Goal: Check status

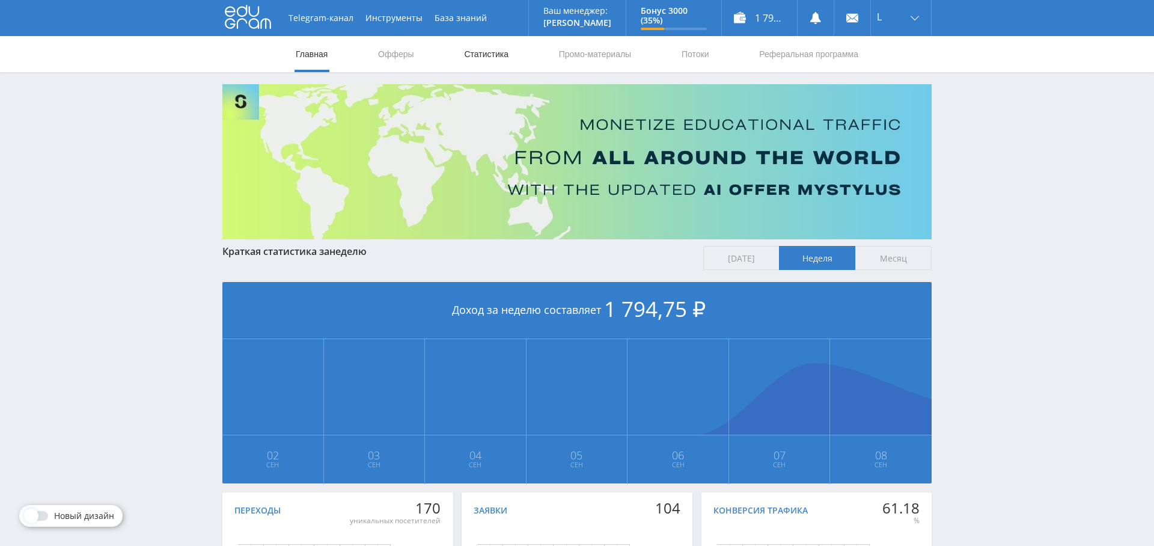
click at [475, 60] on link "Статистика" at bounding box center [486, 54] width 47 height 36
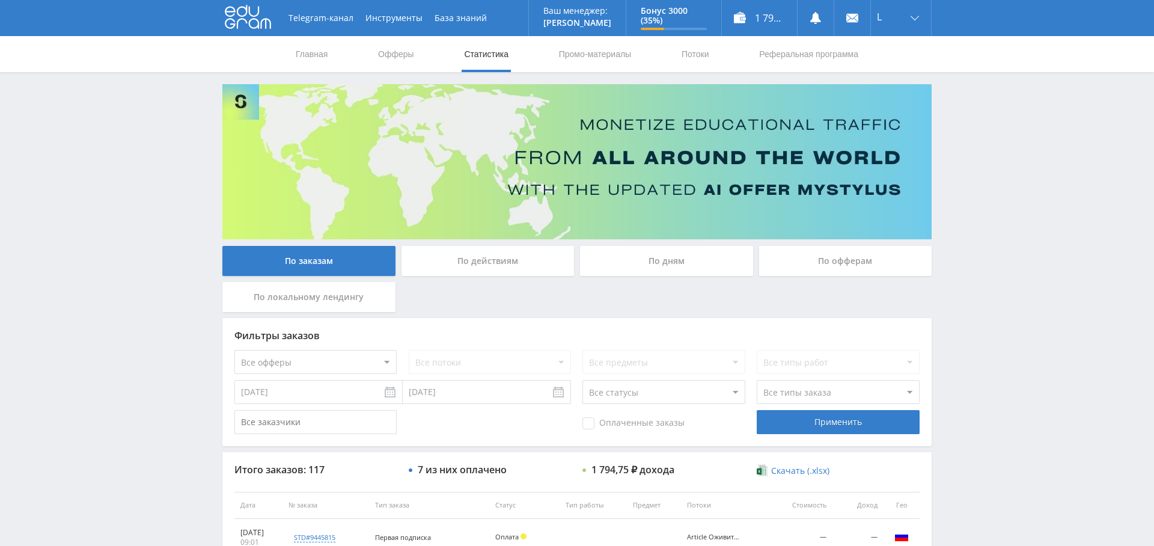
click at [708, 261] on div "По дням" at bounding box center [666, 261] width 173 height 30
click at [0, 0] on input "По дням" at bounding box center [0, 0] width 0 height 0
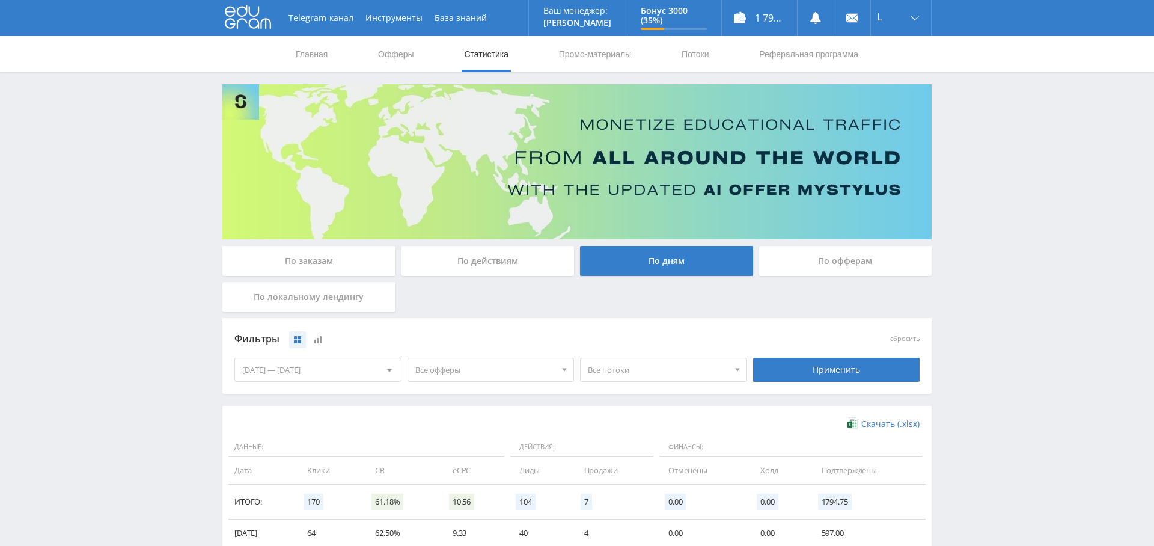
click at [340, 257] on div "По заказам" at bounding box center [308, 261] width 173 height 30
click at [0, 0] on input "По заказам" at bounding box center [0, 0] width 0 height 0
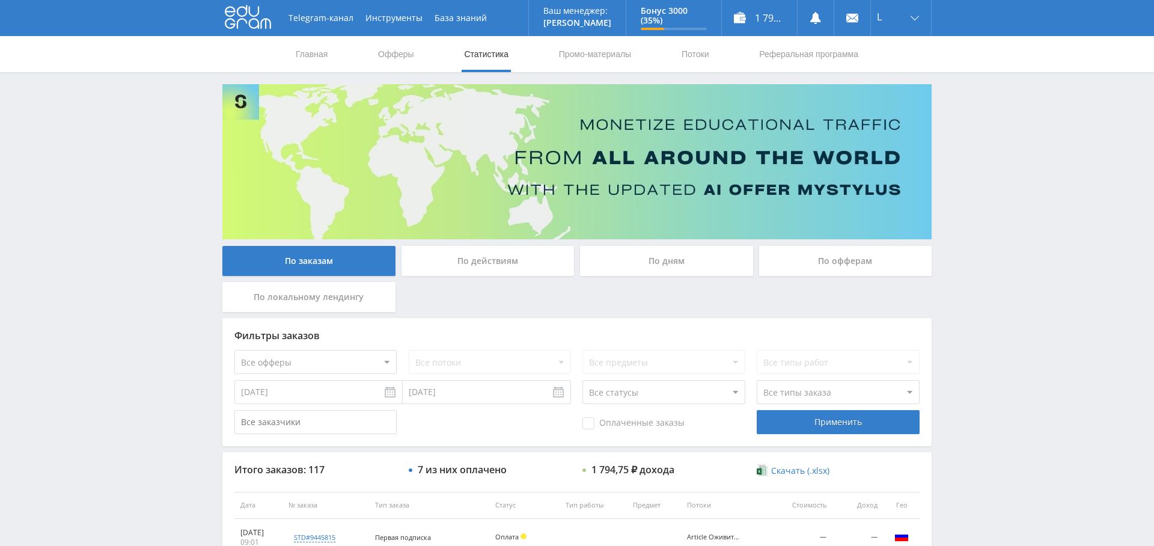
click at [311, 357] on select "Все офферы MyStylus MyStylus - Revshare Кампус AI Studybay Автор24 Studybay Bra…" at bounding box center [315, 362] width 162 height 24
select select "376"
click at [628, 434] on div "Фильтры заказов Все офферы MyStylus MyStylus - Revshare Кампус AI Studybay Авто…" at bounding box center [576, 382] width 709 height 128
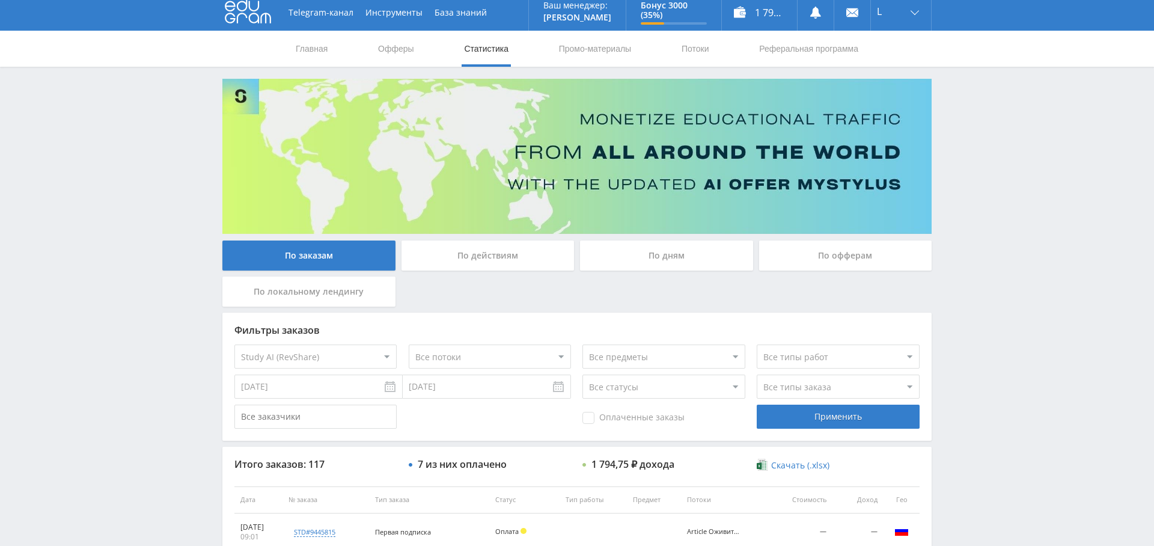
click at [625, 418] on span "Оплаченные заказы" at bounding box center [633, 418] width 102 height 12
click at [0, 0] on input "Оплаченные заказы" at bounding box center [0, 0] width 0 height 0
click at [870, 410] on div "Применить" at bounding box center [838, 416] width 162 height 24
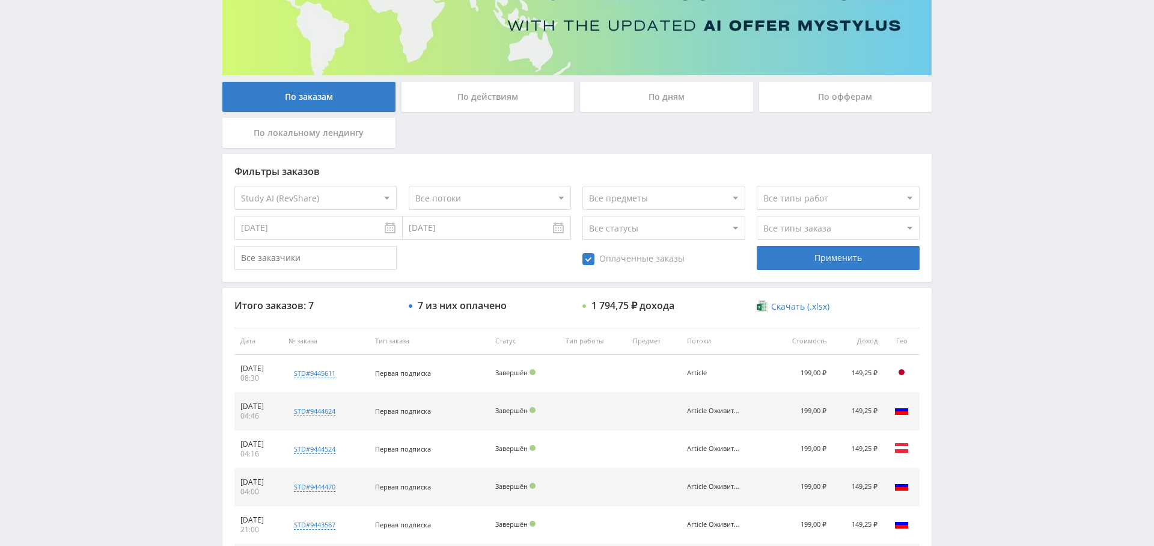
scroll to position [0, 0]
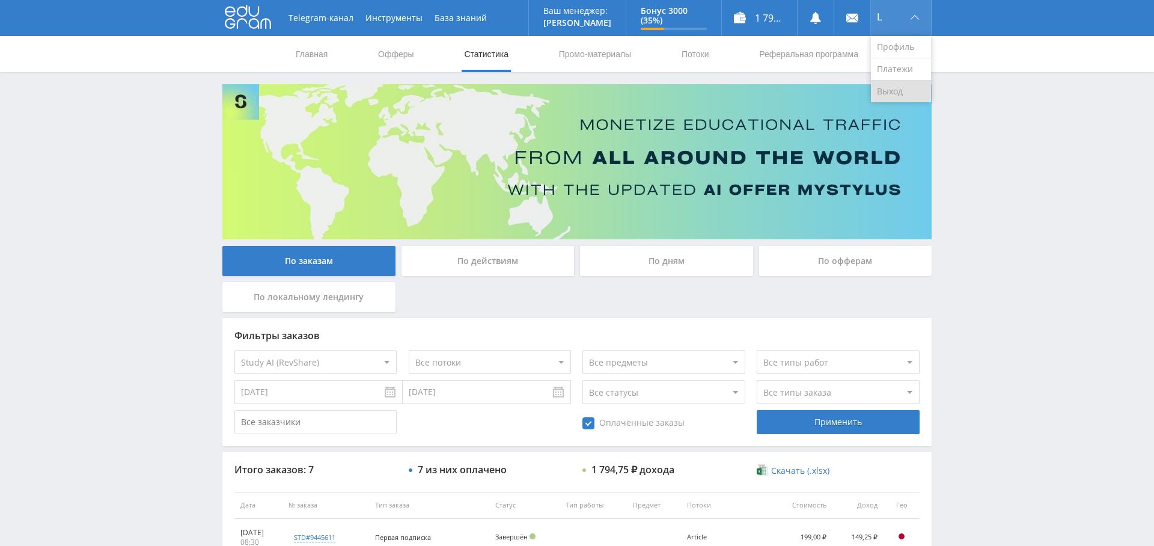
click at [893, 90] on link "Выход" at bounding box center [901, 92] width 60 height 22
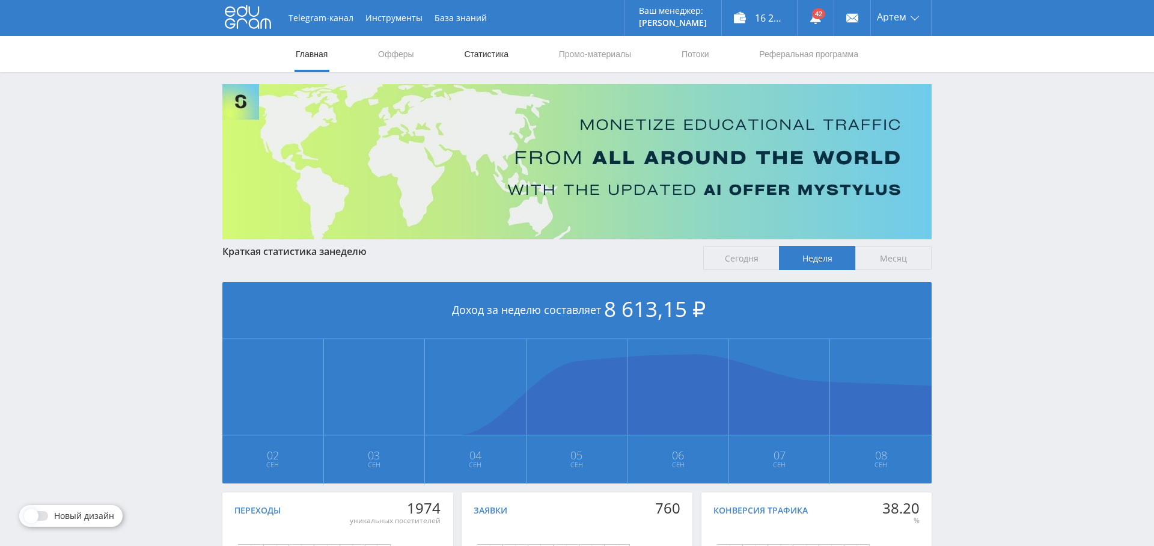
click at [483, 55] on link "Статистика" at bounding box center [486, 54] width 47 height 36
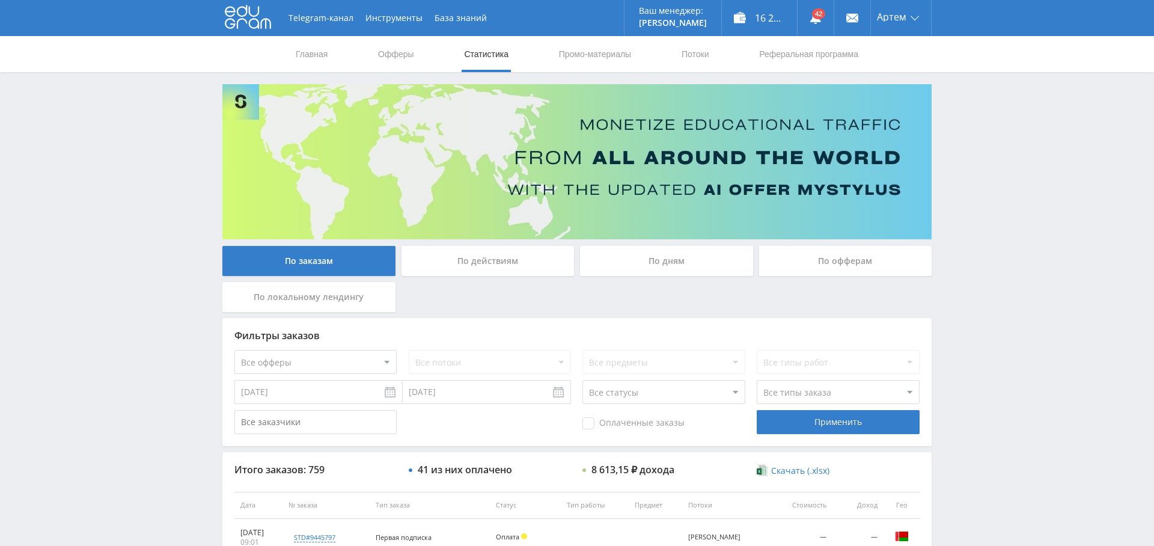
click at [343, 360] on select "Все офферы MyStylus MyStylus - Revshare Кампус AI Studybay Автор24 Studybay Bra…" at bounding box center [315, 362] width 162 height 24
select select "376"
click at [647, 422] on span "Оплаченные заказы" at bounding box center [633, 423] width 102 height 12
click at [0, 0] on input "Оплаченные заказы" at bounding box center [0, 0] width 0 height 0
drag, startPoint x: 874, startPoint y: 430, endPoint x: 861, endPoint y: 428, distance: 13.4
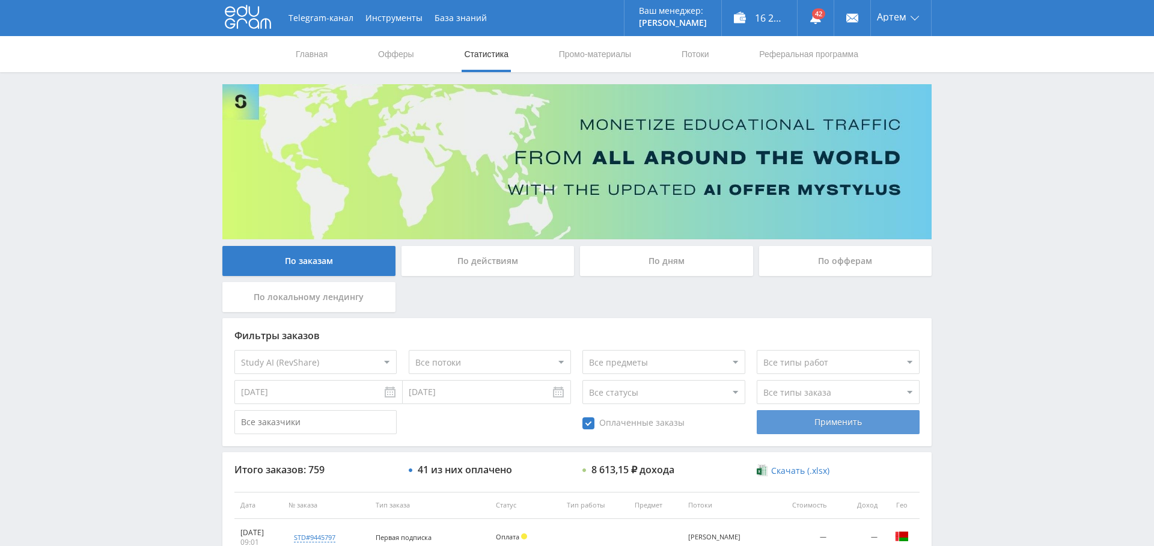
click at [874, 430] on div "Применить" at bounding box center [838, 422] width 162 height 24
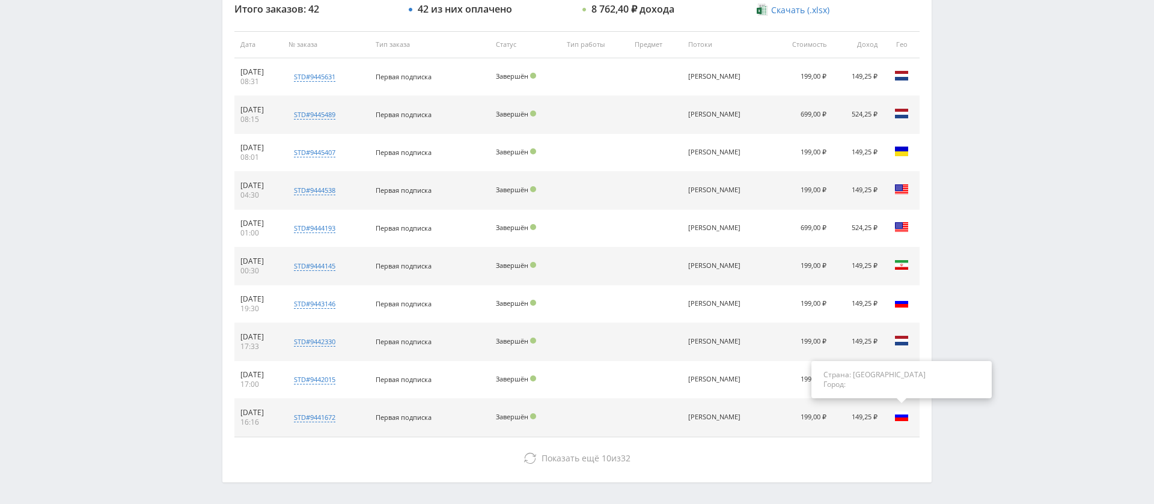
scroll to position [466, 0]
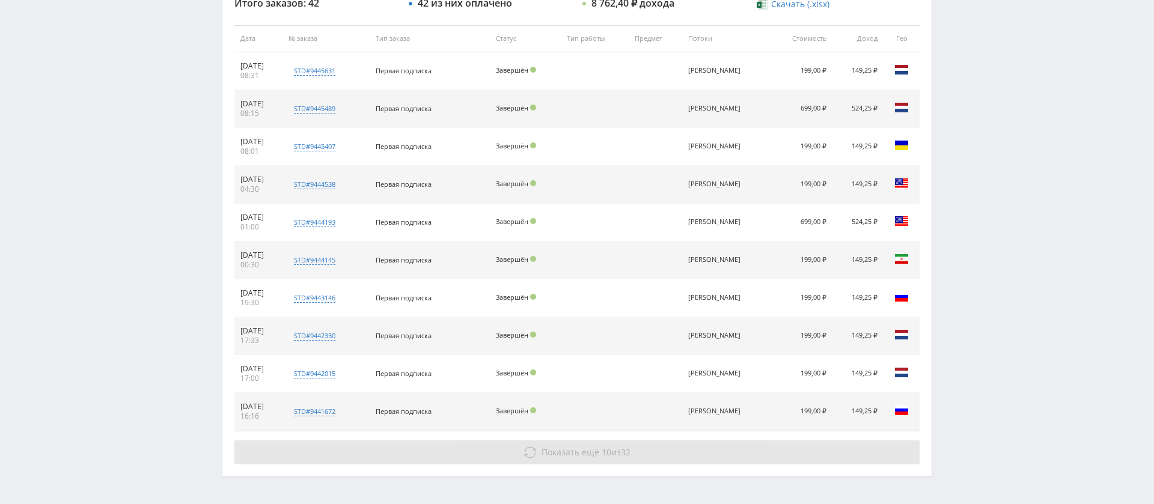
click at [577, 447] on span "Показать ещё" at bounding box center [570, 451] width 58 height 11
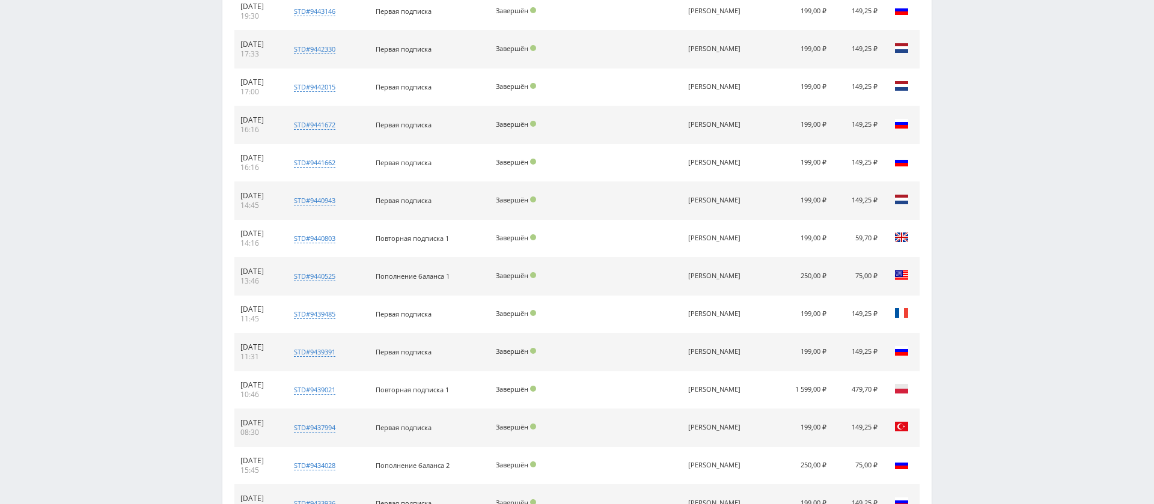
scroll to position [879, 0]
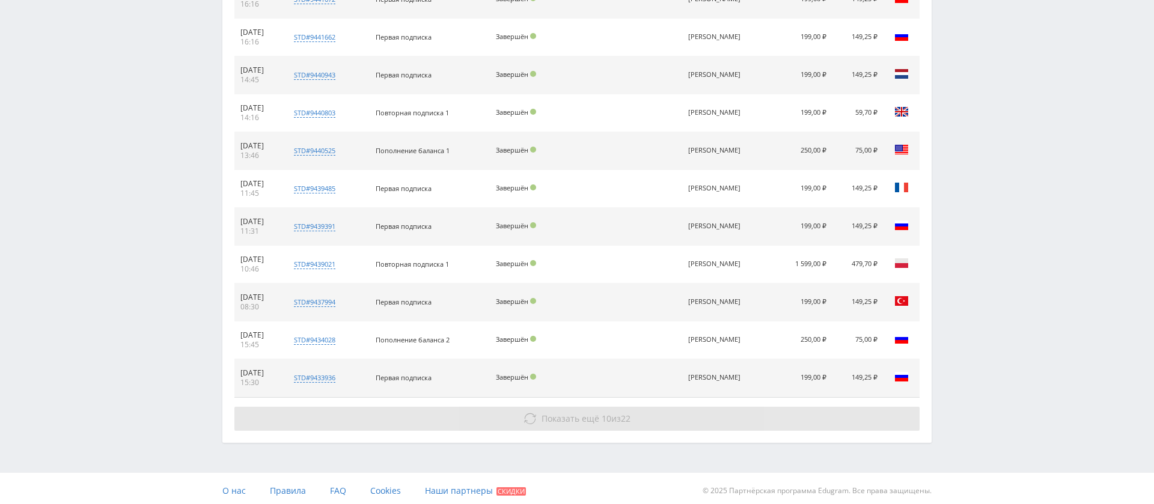
click at [586, 416] on span "Показать ещё" at bounding box center [570, 418] width 58 height 11
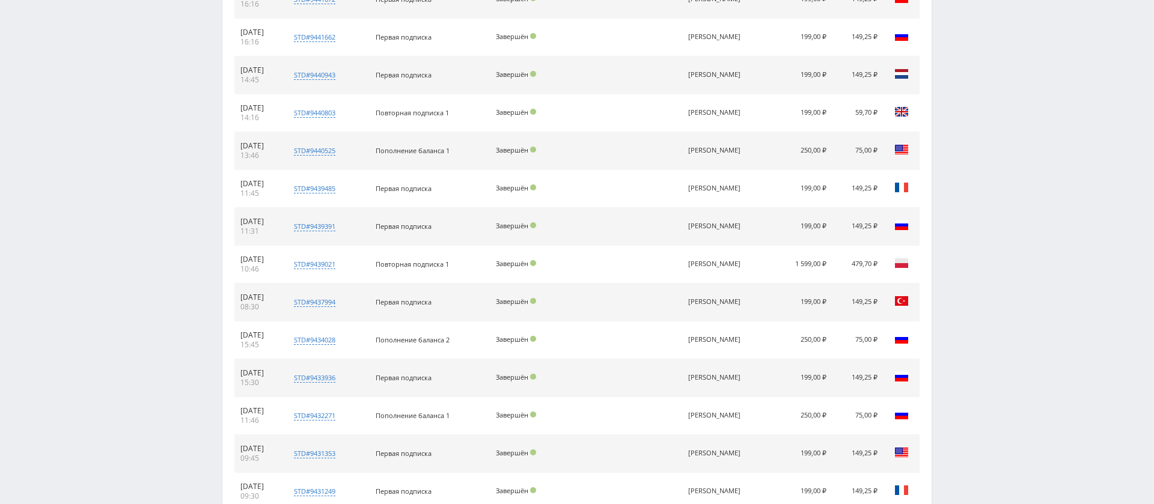
scroll to position [1255, 0]
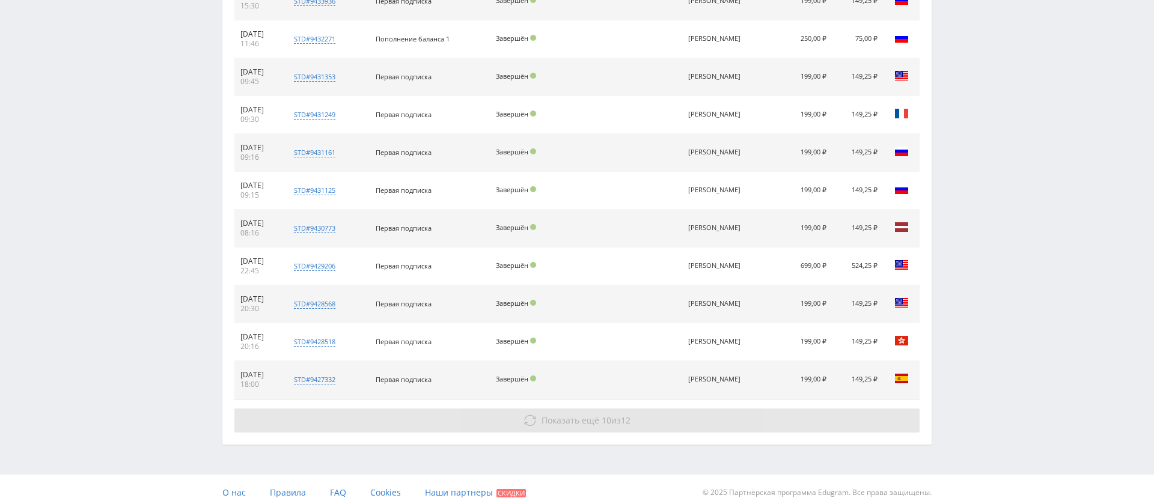
click at [569, 409] on button "Показать ещё 10 из 12" at bounding box center [576, 421] width 685 height 24
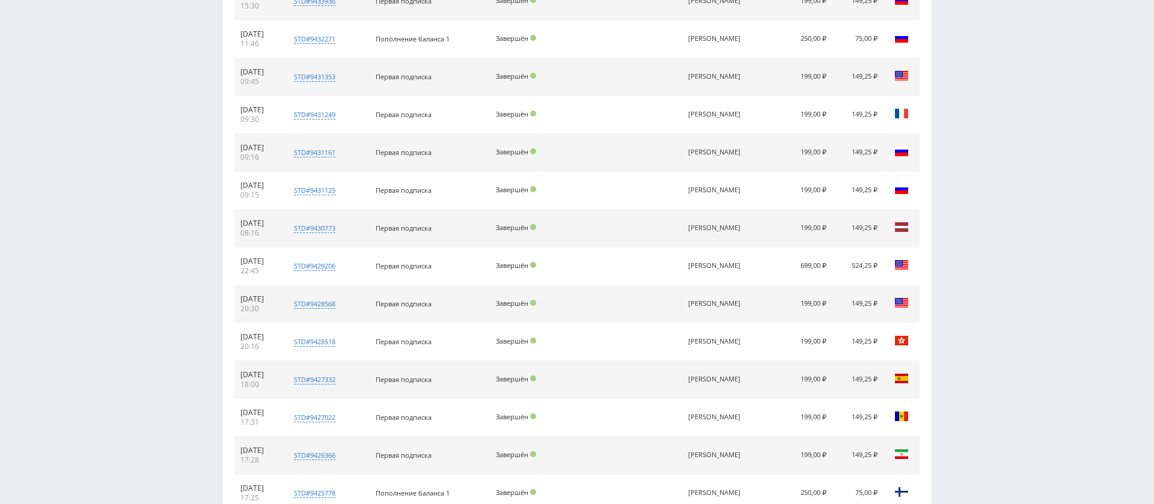
scroll to position [1632, 0]
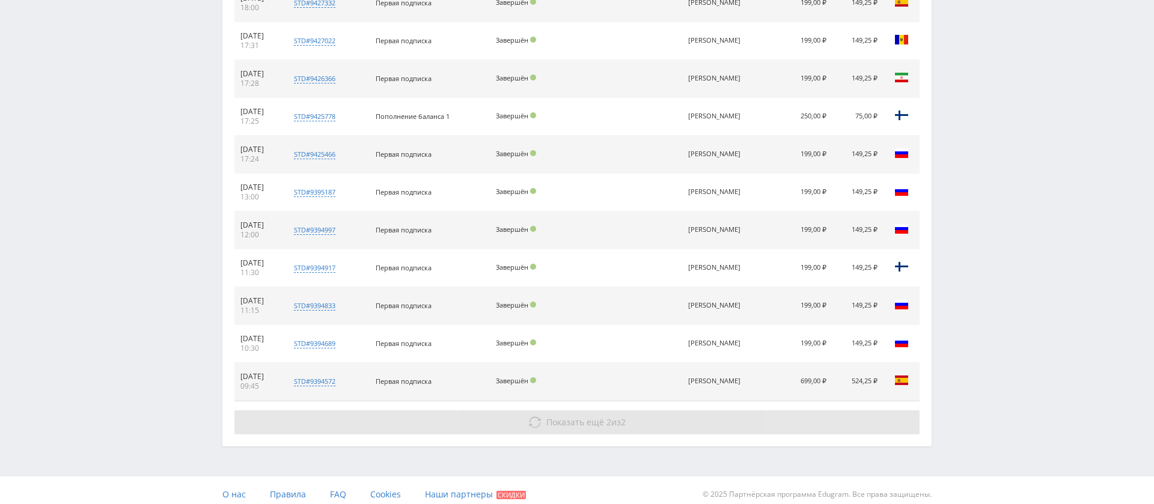
click at [577, 416] on span "Показать ещё" at bounding box center [575, 421] width 58 height 11
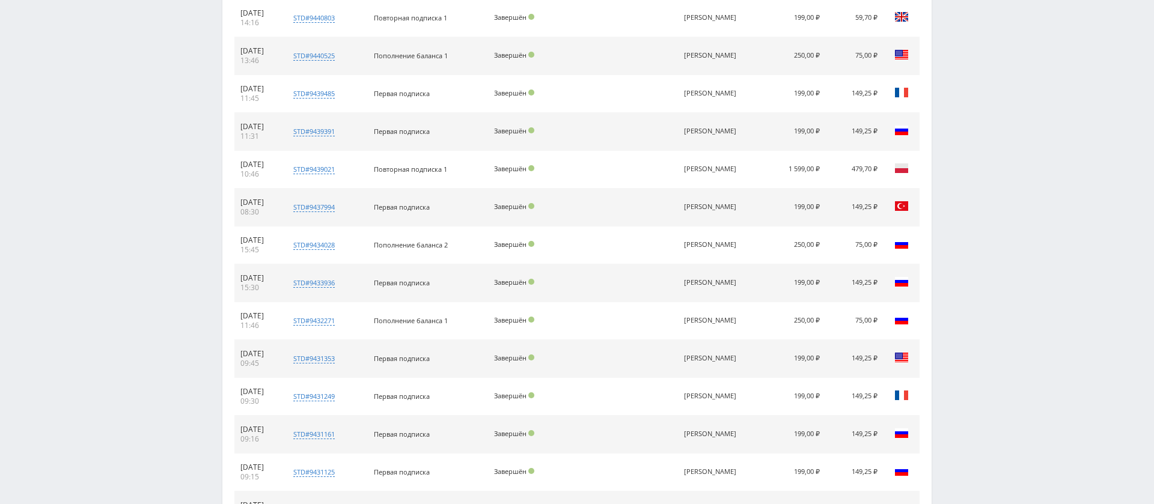
scroll to position [970, 0]
drag, startPoint x: 448, startPoint y: 169, endPoint x: 444, endPoint y: 180, distance: 10.8
click at [447, 173] on span "Повторная подписка 1" at bounding box center [410, 172] width 73 height 9
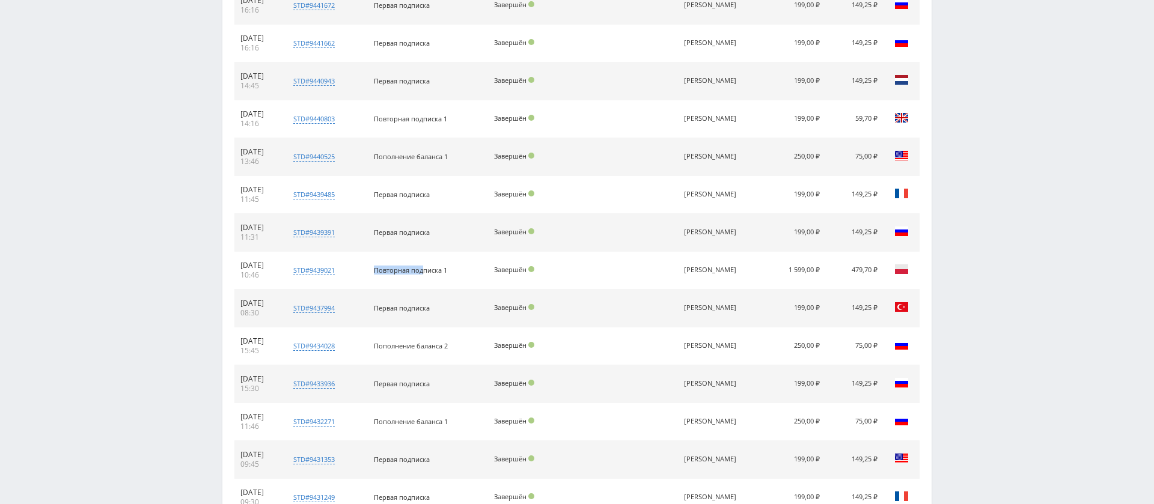
drag, startPoint x: 240, startPoint y: 262, endPoint x: 728, endPoint y: 275, distance: 488.1
click at [728, 275] on tr "07.09.2025 10:46 std#9439021 Заказчик 3227933659 Повторная подписка 1 Завершён …" at bounding box center [576, 271] width 685 height 38
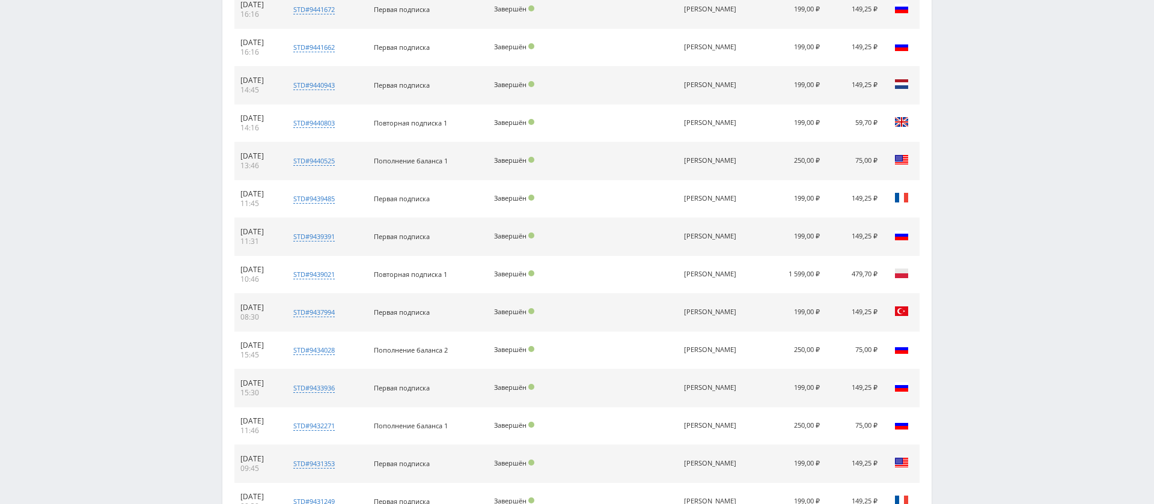
click at [813, 272] on td "1 599,00 ₽" at bounding box center [795, 275] width 62 height 38
drag, startPoint x: 781, startPoint y: 270, endPoint x: 879, endPoint y: 273, distance: 98.6
click at [880, 273] on tr "07.09.2025 10:46 std#9439021 Заказчик 3227933659 Повторная подписка 1 Завершён …" at bounding box center [576, 275] width 685 height 38
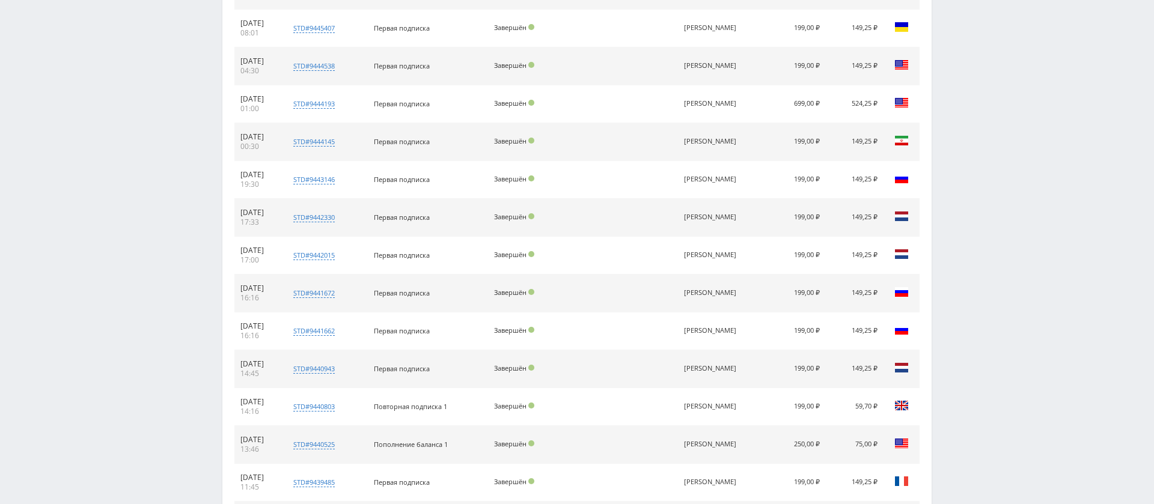
scroll to position [580, 0]
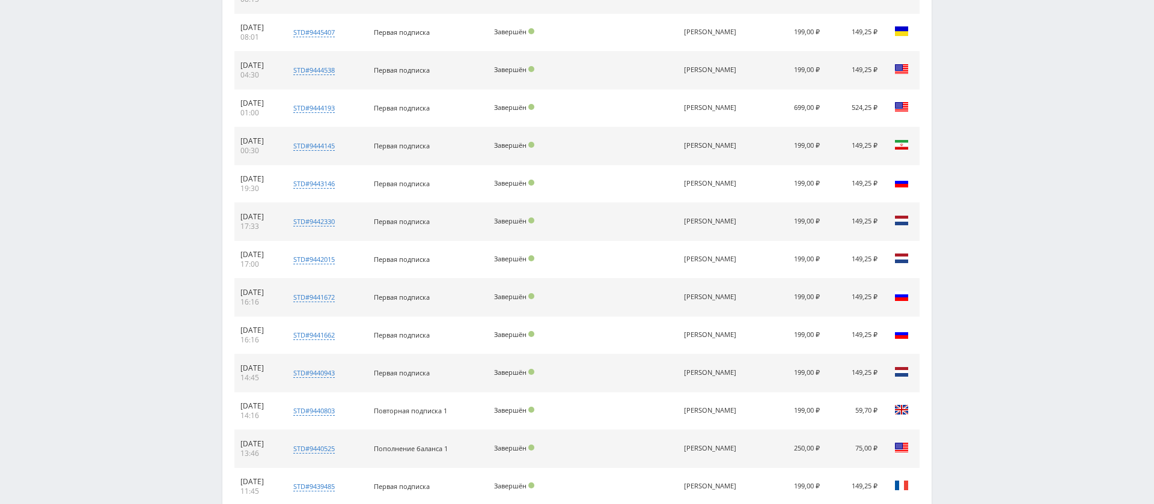
drag, startPoint x: 405, startPoint y: 403, endPoint x: 865, endPoint y: 405, distance: 459.7
click at [865, 405] on tr "07.09.2025 14:16 std#9440803 Заказчик 1647420893 Повторная подписка 1 Завершён …" at bounding box center [576, 411] width 685 height 38
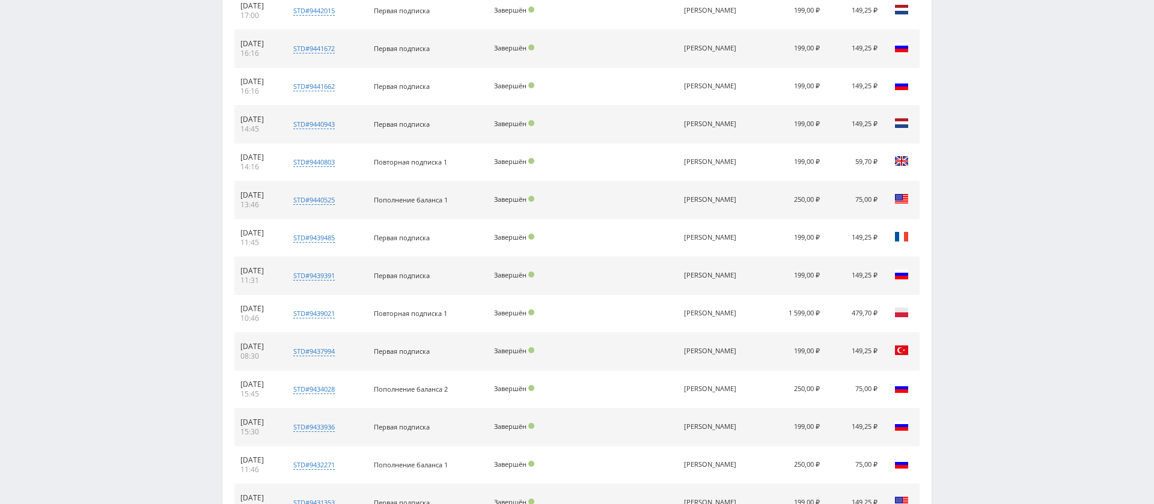
scroll to position [839, 0]
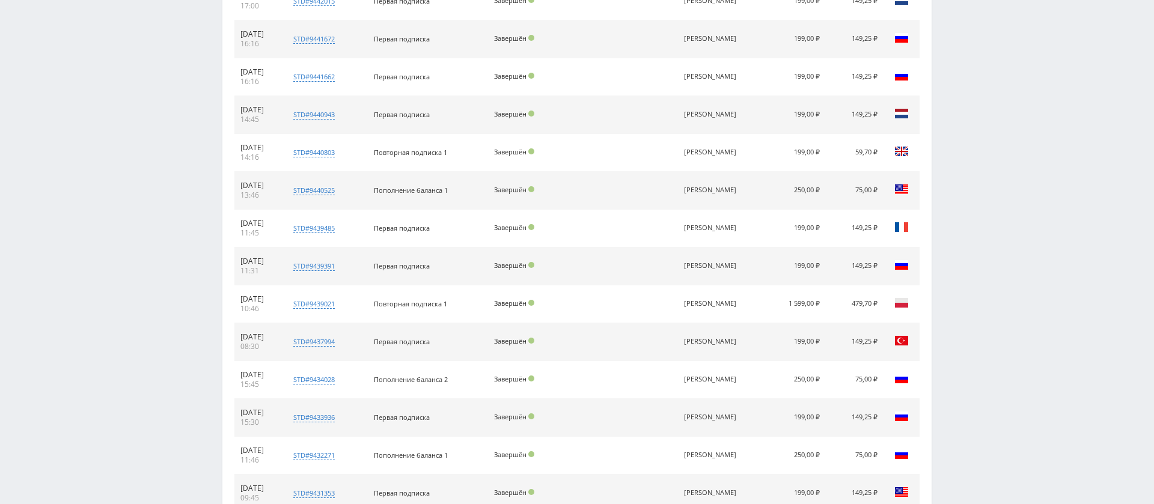
drag, startPoint x: 780, startPoint y: 298, endPoint x: 879, endPoint y: 300, distance: 99.2
click at [879, 300] on tr "07.09.2025 10:46 std#9439021 Заказчик 3227933659 Повторная подписка 1 Завершён …" at bounding box center [576, 304] width 685 height 38
drag, startPoint x: 476, startPoint y: 303, endPoint x: 446, endPoint y: 305, distance: 29.5
click at [403, 302] on div "Повторная подписка 1" at bounding box center [428, 303] width 108 height 9
drag, startPoint x: 394, startPoint y: 152, endPoint x: 874, endPoint y: 154, distance: 479.5
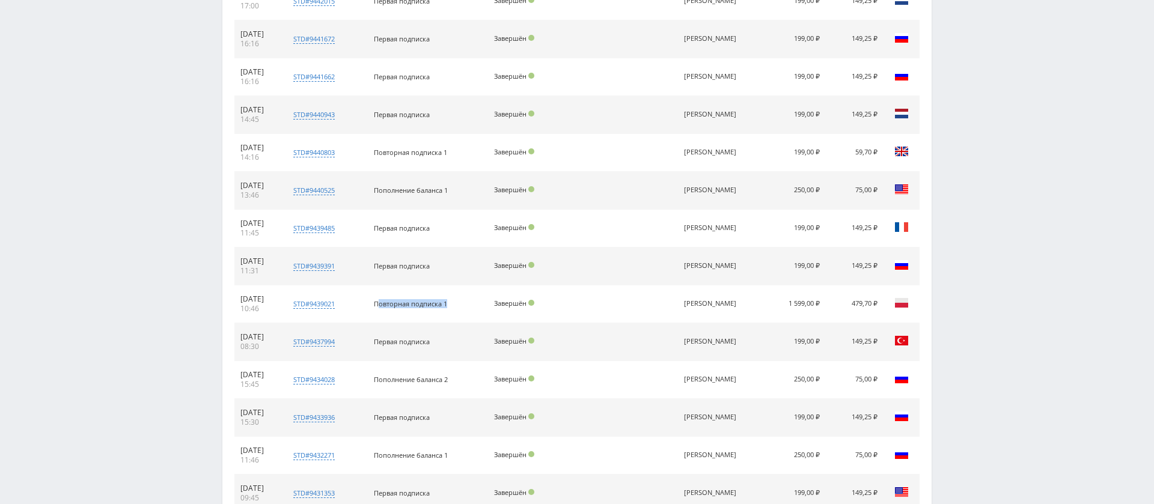
click at [874, 154] on tr "07.09.2025 14:16 std#9440803 Заказчик 1647420893 Повторная подписка 1 Завершён …" at bounding box center [576, 153] width 685 height 38
click at [800, 148] on td "199,00 ₽" at bounding box center [795, 153] width 62 height 38
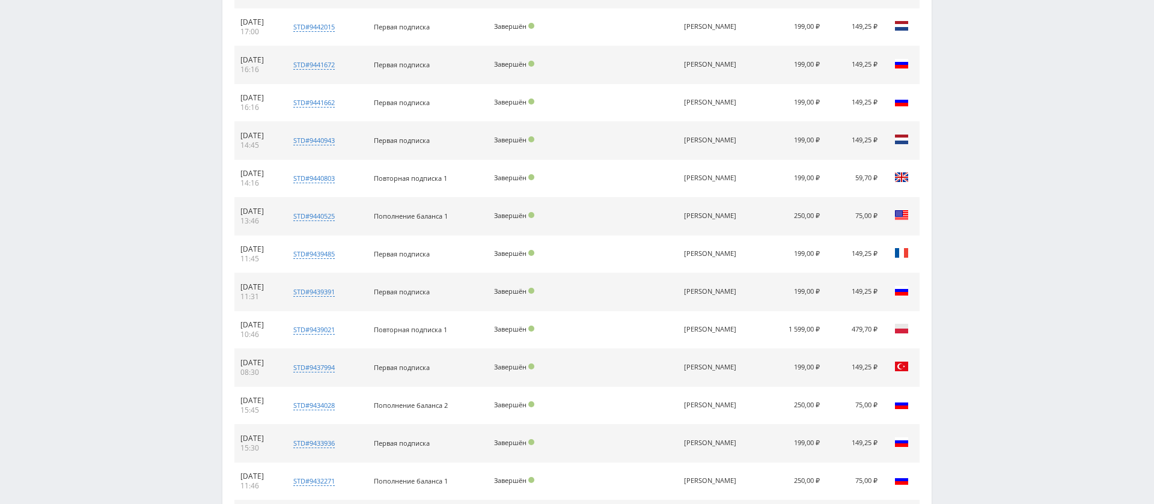
scroll to position [816, 0]
drag, startPoint x: 393, startPoint y: 173, endPoint x: 482, endPoint y: 183, distance: 89.5
click at [481, 174] on td "Повторная подписка 1" at bounding box center [428, 176] width 120 height 38
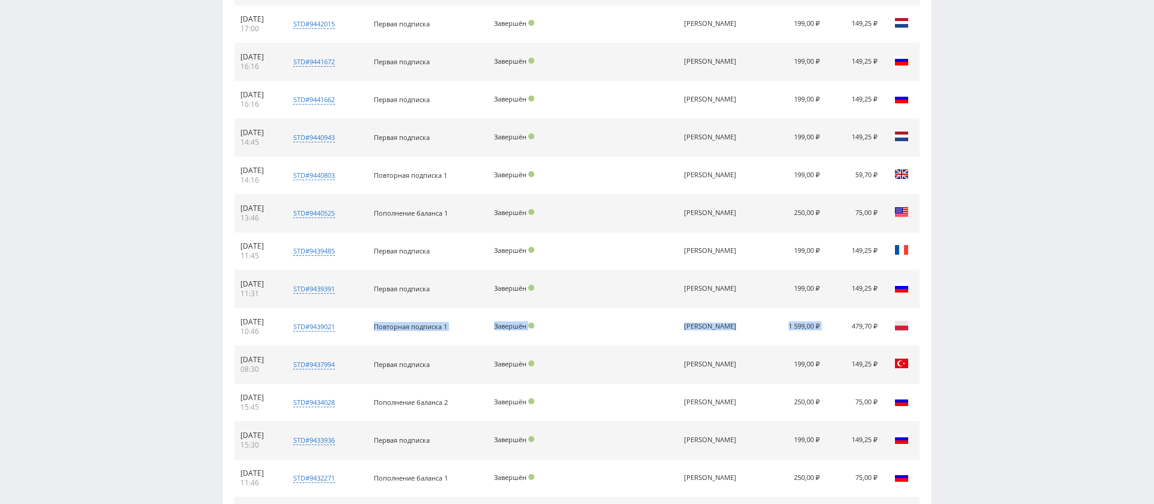
drag, startPoint x: 391, startPoint y: 323, endPoint x: 827, endPoint y: 323, distance: 435.7
click at [827, 323] on tr "07.09.2025 10:46 std#9439021 Заказчик 3227933659 Повторная подписка 1 Завершён …" at bounding box center [576, 327] width 685 height 38
click at [437, 325] on span "Повторная подписка 1" at bounding box center [410, 329] width 73 height 9
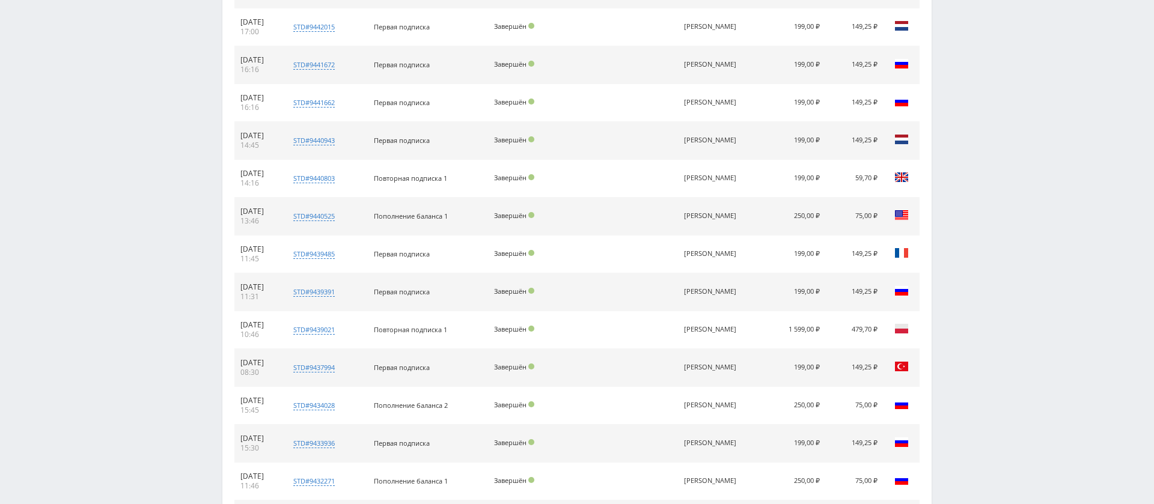
drag, startPoint x: 395, startPoint y: 326, endPoint x: 840, endPoint y: 335, distance: 444.8
click at [841, 335] on tr "07.09.2025 10:46 std#9439021 Заказчик 3227933659 Повторная подписка 1 Завершён …" at bounding box center [576, 330] width 685 height 38
click at [447, 329] on span "Повторная подписка 1" at bounding box center [410, 330] width 73 height 9
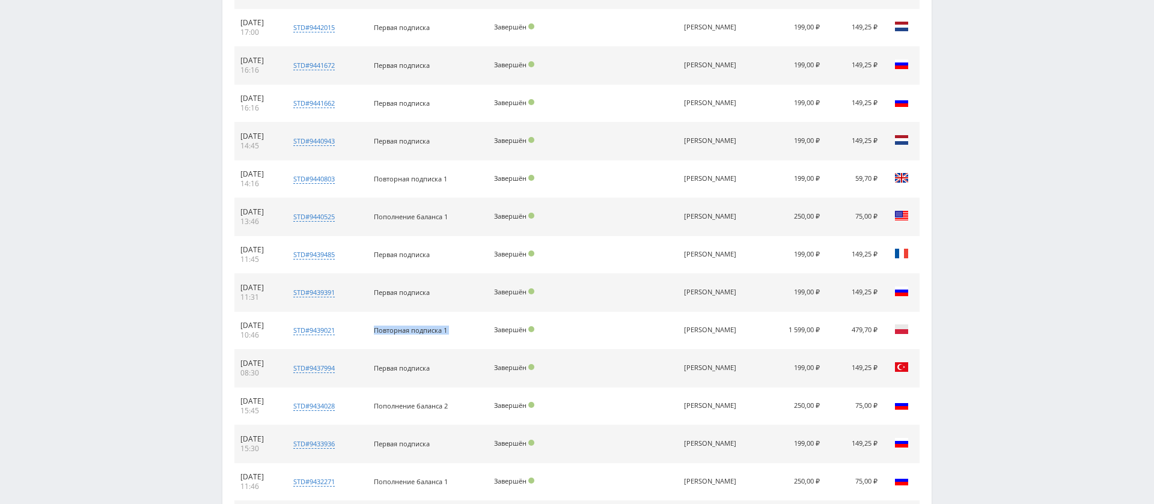
click at [447, 329] on span "Повторная подписка 1" at bounding box center [410, 330] width 73 height 9
drag, startPoint x: 397, startPoint y: 402, endPoint x: 477, endPoint y: 401, distance: 80.5
click at [477, 401] on td "Пополнение баланса 2" at bounding box center [428, 407] width 120 height 38
drag, startPoint x: 472, startPoint y: 327, endPoint x: 392, endPoint y: 330, distance: 80.0
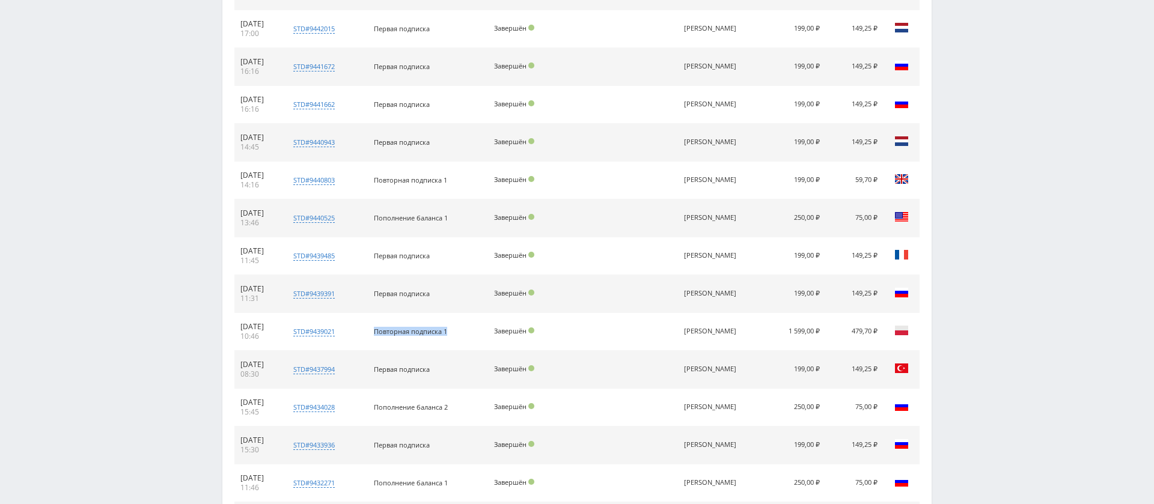
click at [391, 330] on tr "07.09.2025 10:46 std#9439021 Заказчик 3227933659 Повторная подписка 1 Завершён …" at bounding box center [576, 332] width 685 height 38
click at [877, 323] on td "479,70 ₽" at bounding box center [855, 332] width 58 height 38
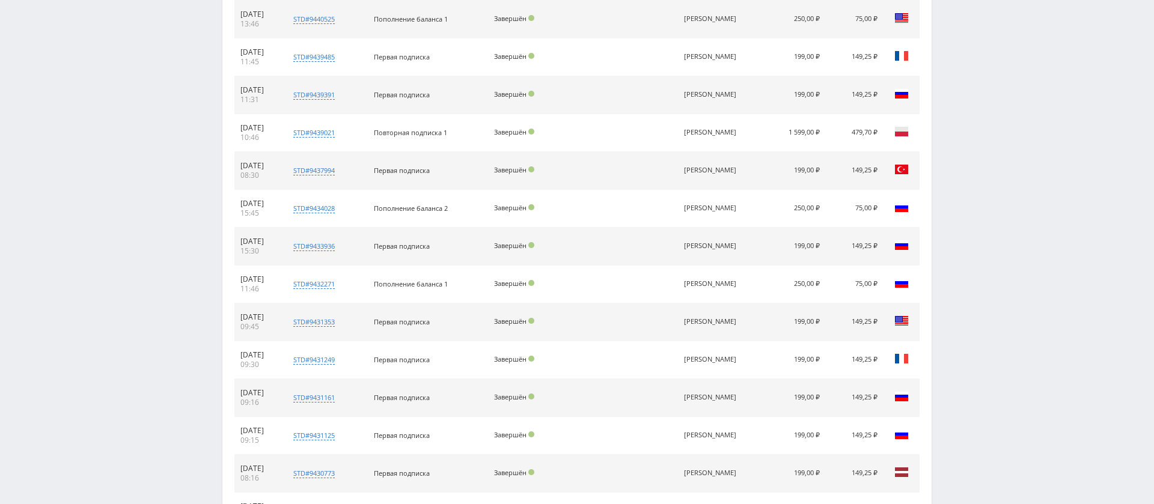
scroll to position [969, 0]
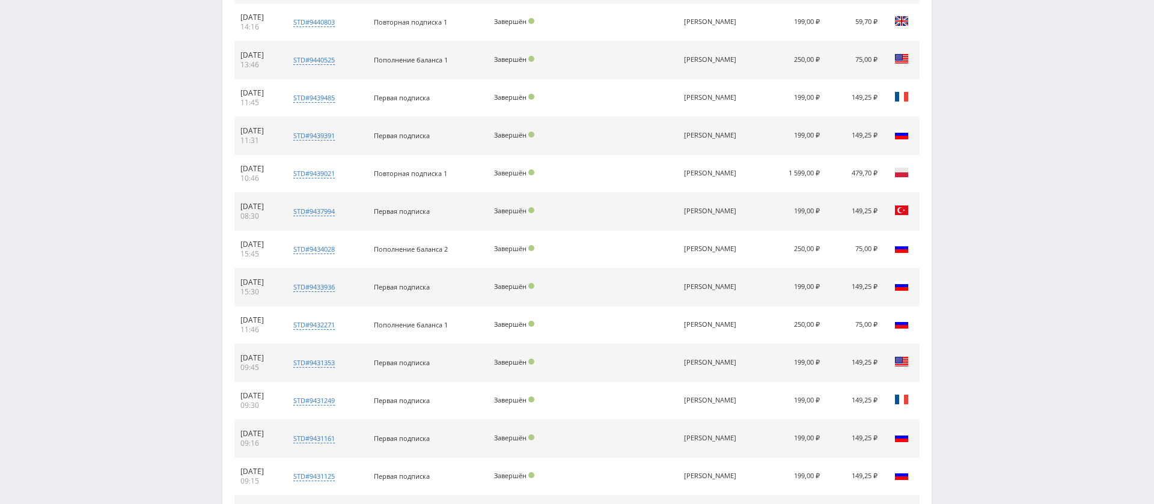
drag, startPoint x: 780, startPoint y: 169, endPoint x: 889, endPoint y: 169, distance: 108.8
click at [889, 169] on tr "07.09.2025 10:46 std#9439021 Заказчик 3227933659 Повторная подписка 1 Завершён …" at bounding box center [576, 174] width 685 height 38
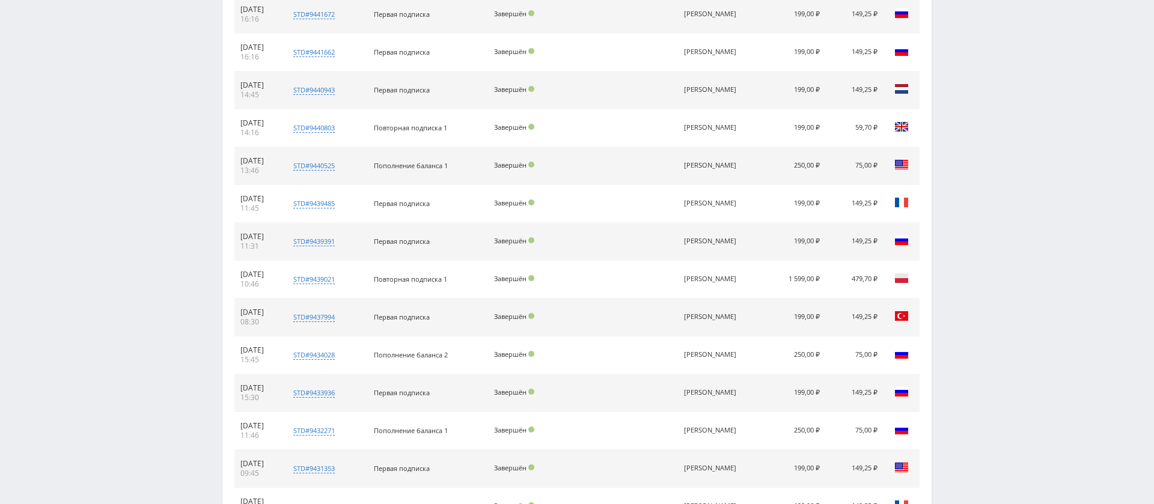
scroll to position [870, 0]
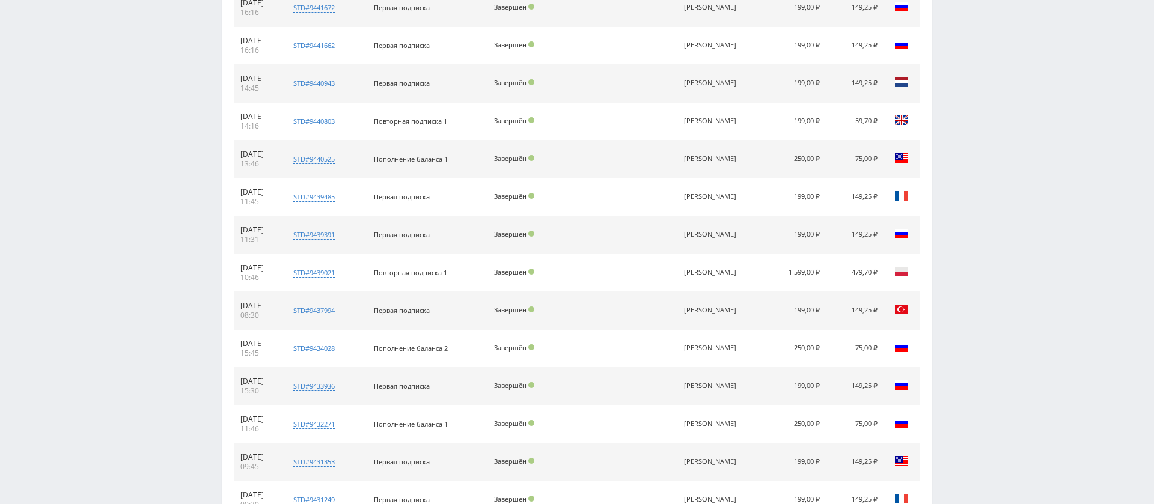
click at [790, 276] on td "1 599,00 ₽" at bounding box center [795, 273] width 62 height 38
drag, startPoint x: 794, startPoint y: 266, endPoint x: 876, endPoint y: 270, distance: 81.2
click at [876, 270] on tr "07.09.2025 10:46 std#9439021 Заказчик 3227933659 Повторная подписка 1 Завершён …" at bounding box center [576, 273] width 685 height 38
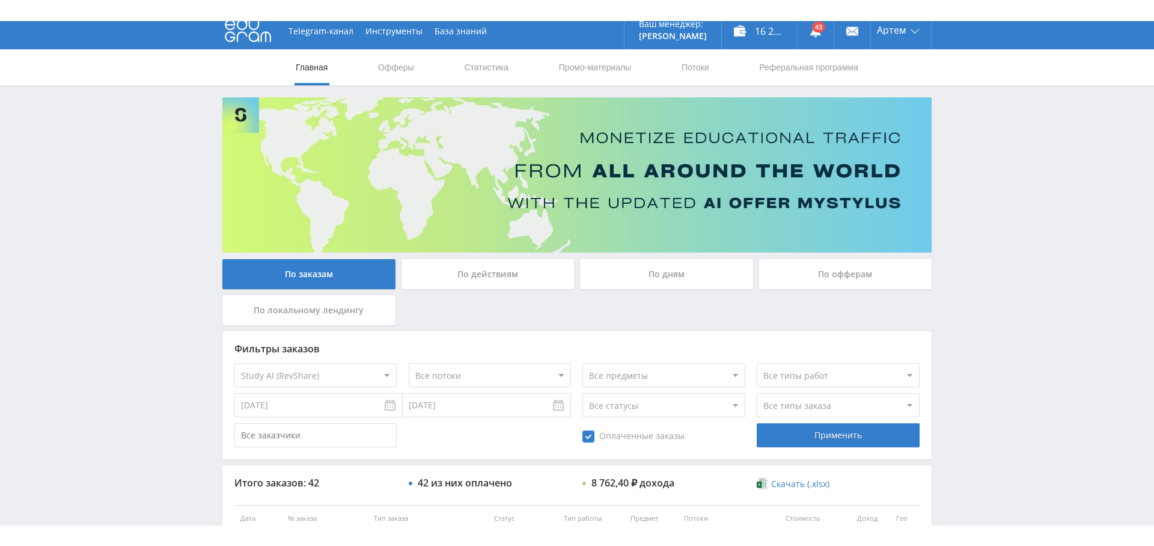
scroll to position [0, 0]
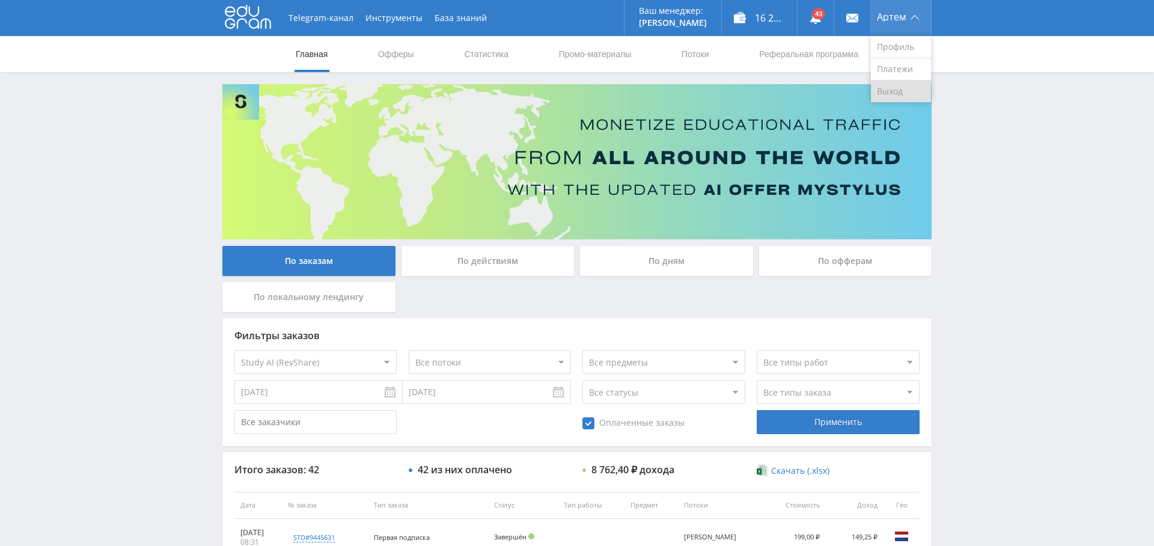
click at [899, 86] on link "Выход" at bounding box center [901, 92] width 60 height 22
